Goal: Task Accomplishment & Management: Use online tool/utility

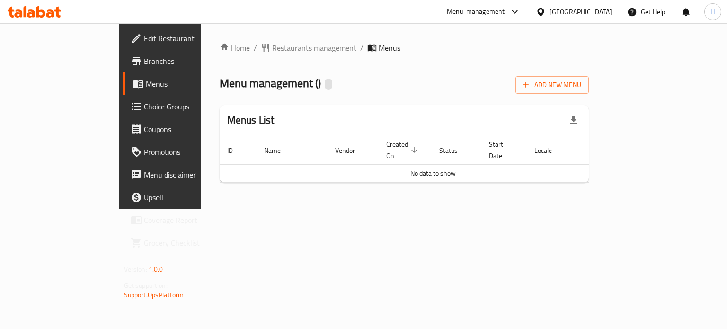
click at [44, 10] on icon at bounding box center [40, 11] width 9 height 11
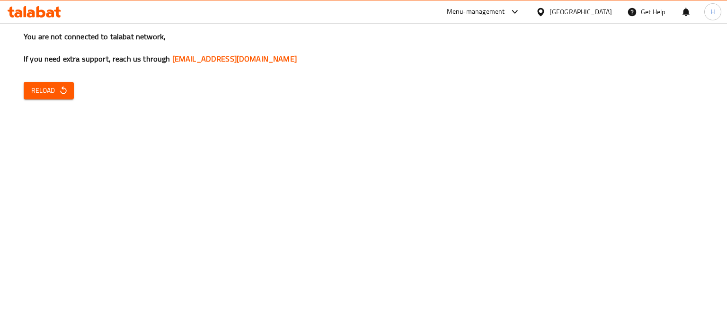
click at [67, 89] on icon "button" at bounding box center [63, 90] width 9 height 9
click at [48, 93] on span "Reload" at bounding box center [48, 91] width 35 height 12
click at [50, 91] on span "Reload" at bounding box center [48, 91] width 35 height 12
click at [57, 90] on span "Reload" at bounding box center [48, 91] width 35 height 12
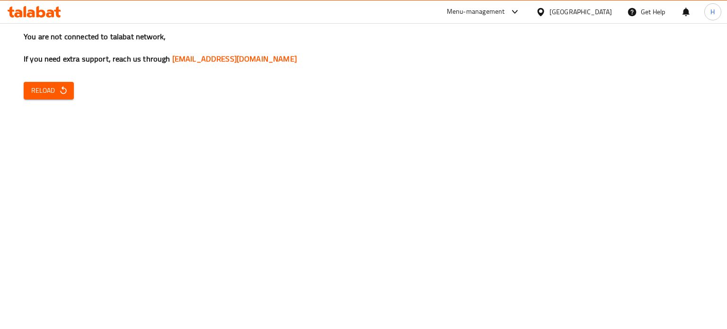
click at [52, 85] on span "Reload" at bounding box center [48, 91] width 35 height 12
click at [55, 99] on button "Reload" at bounding box center [49, 91] width 50 height 18
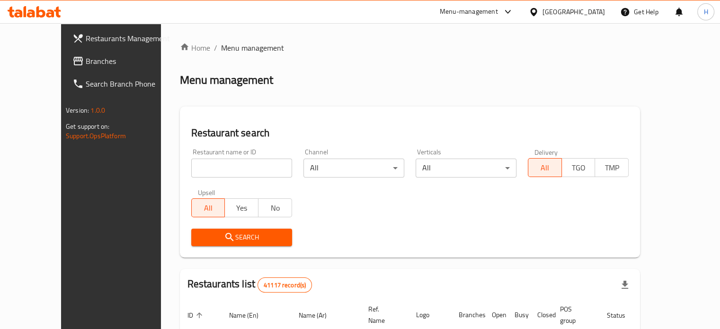
click at [223, 176] on input "search" at bounding box center [241, 168] width 101 height 19
type input "grand kunafa"
click at [214, 237] on span "Search" at bounding box center [242, 237] width 86 height 12
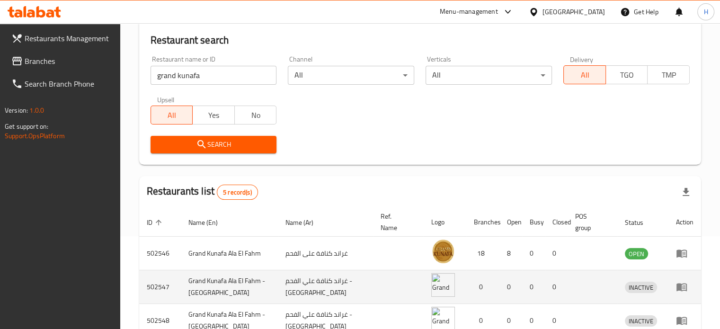
scroll to position [95, 0]
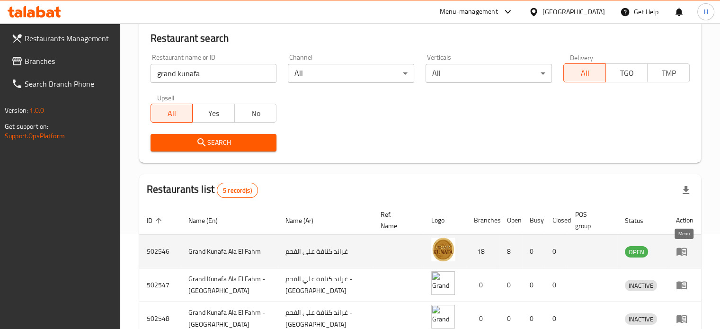
click at [681, 248] on icon "enhanced table" at bounding box center [681, 251] width 11 height 11
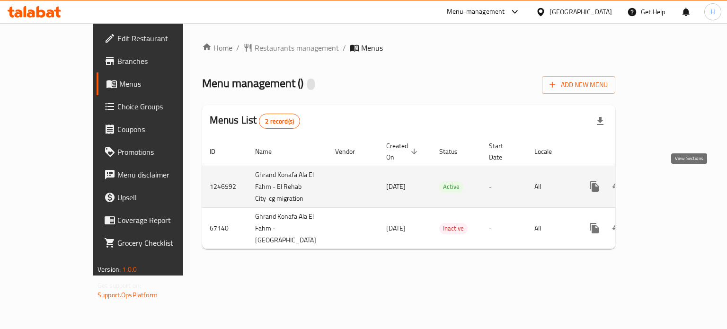
click at [668, 181] on icon "enhanced table" at bounding box center [662, 186] width 11 height 11
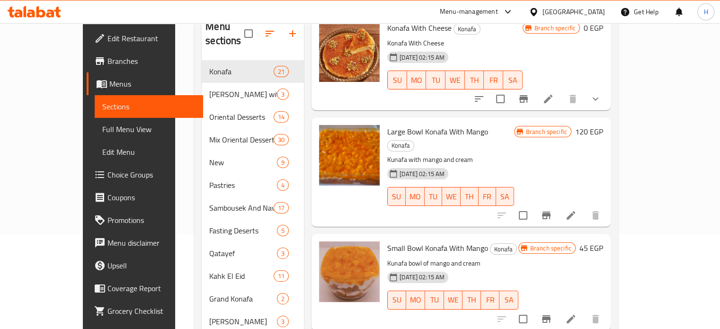
scroll to position [568, 0]
